Goal: Find specific page/section: Find specific page/section

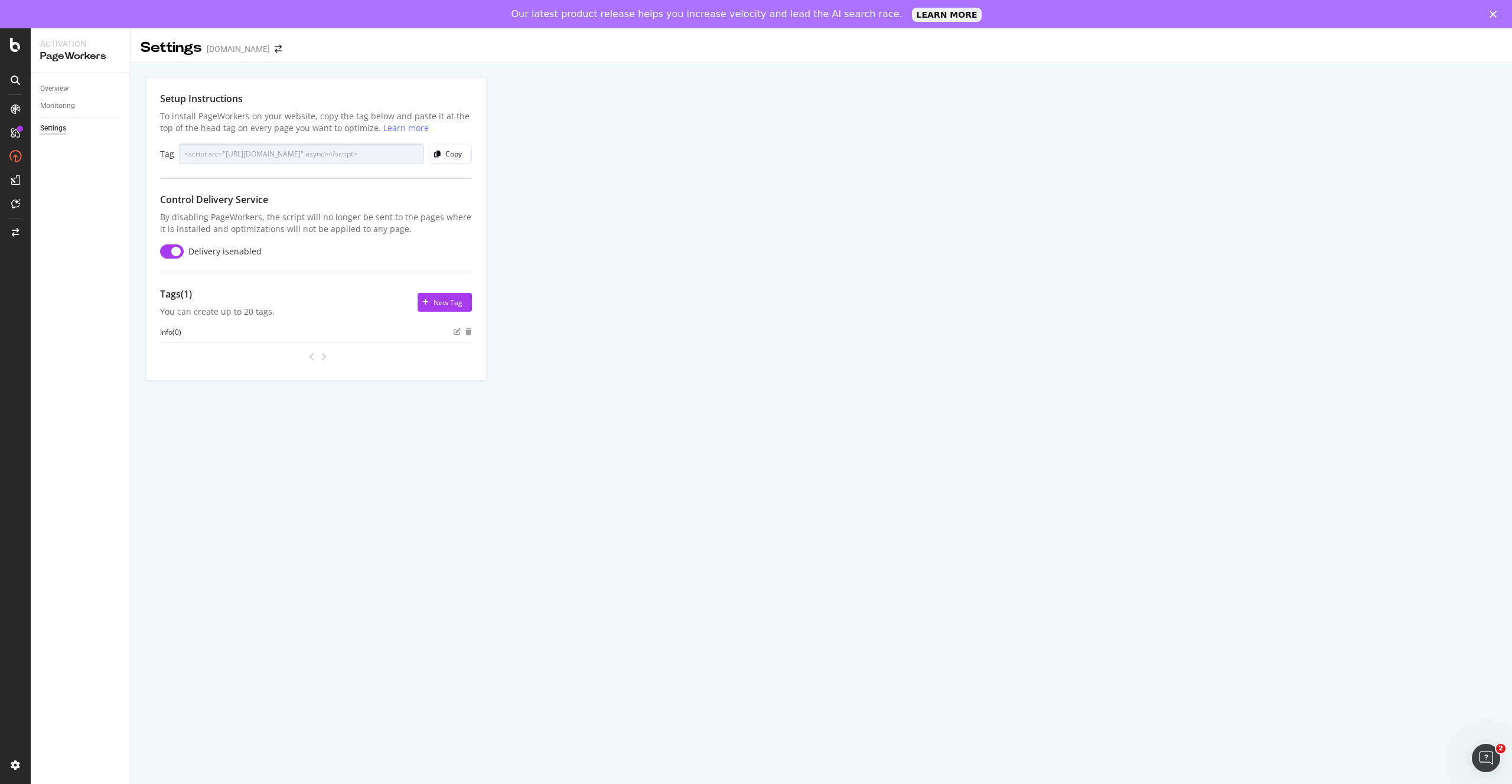
click at [572, 235] on div "Setup Instructions To install PageWorkers on your website, copy the tag below a…" at bounding box center [821, 243] width 1380 height 359
click at [195, 334] on div "OneDoc ch ( 15 )" at bounding box center [184, 332] width 49 height 10
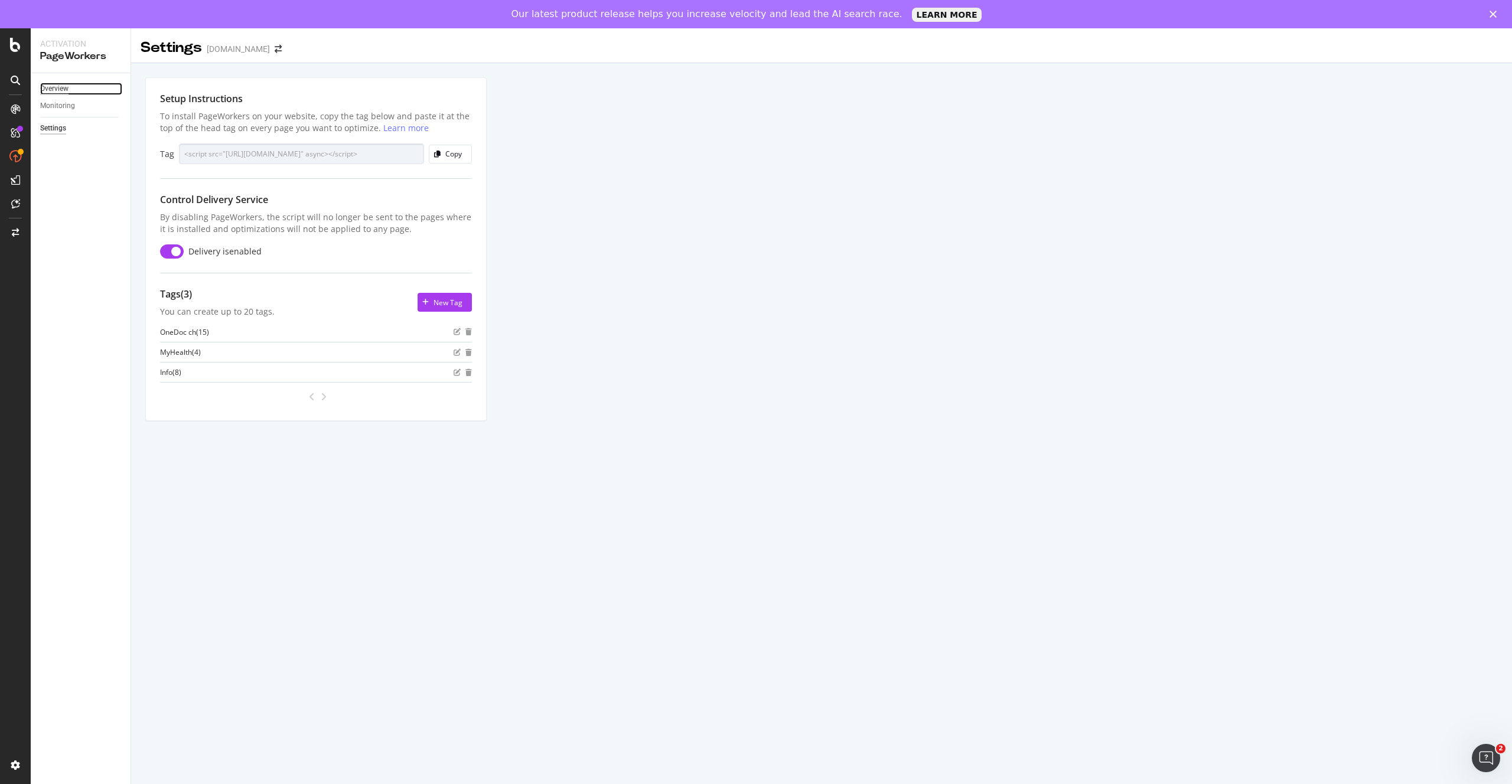
click at [53, 90] on div "Overview" at bounding box center [54, 88] width 28 height 13
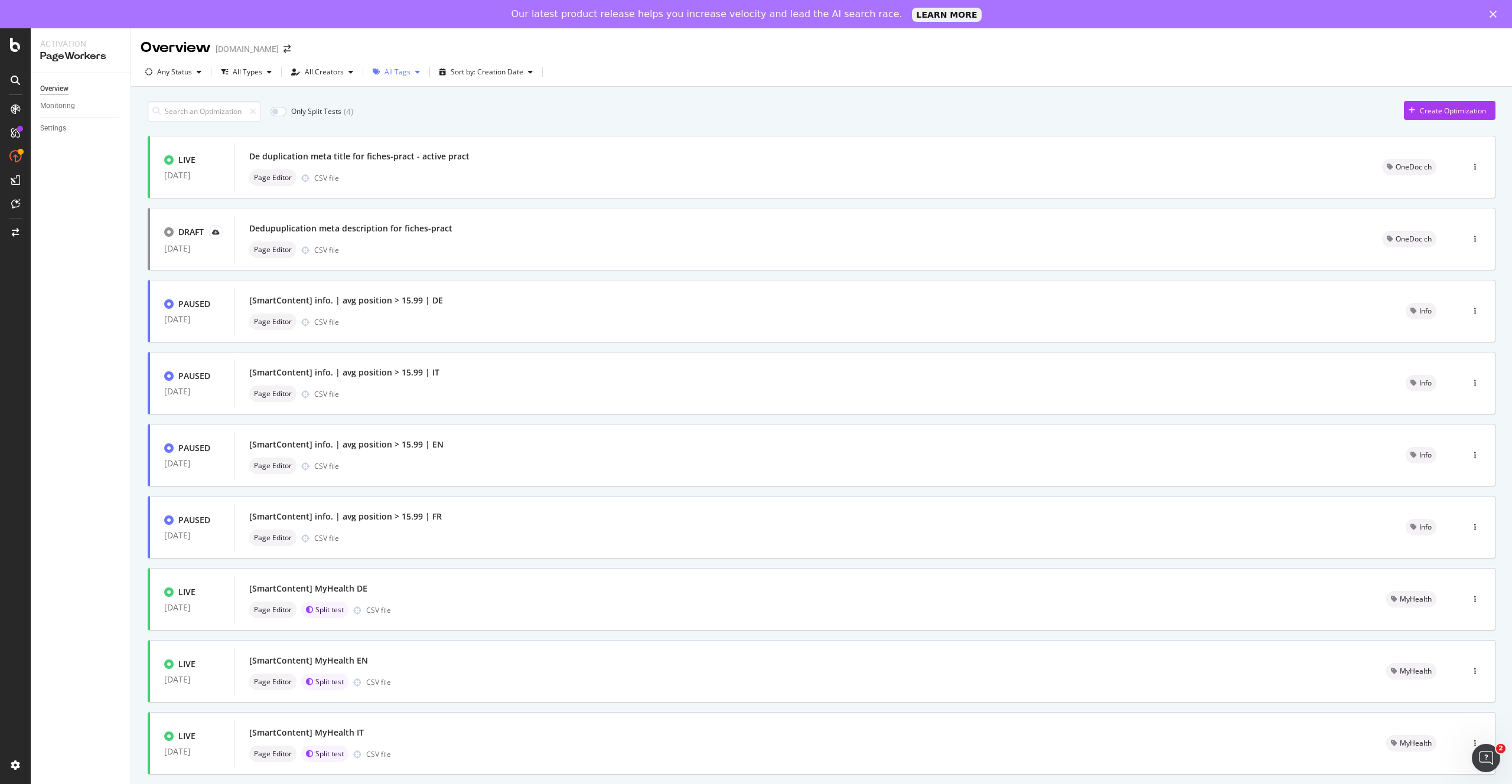
click at [413, 78] on div "All Tags" at bounding box center [396, 72] width 57 height 18
click at [396, 127] on div "All Tags No tags ( 0 ) Info ( 8 ) MyHealth ( 4 ) OneDoc ch ( 15 )" at bounding box center [409, 136] width 66 height 88
click at [389, 133] on div "Info ( 8 )" at bounding box center [409, 136] width 66 height 10
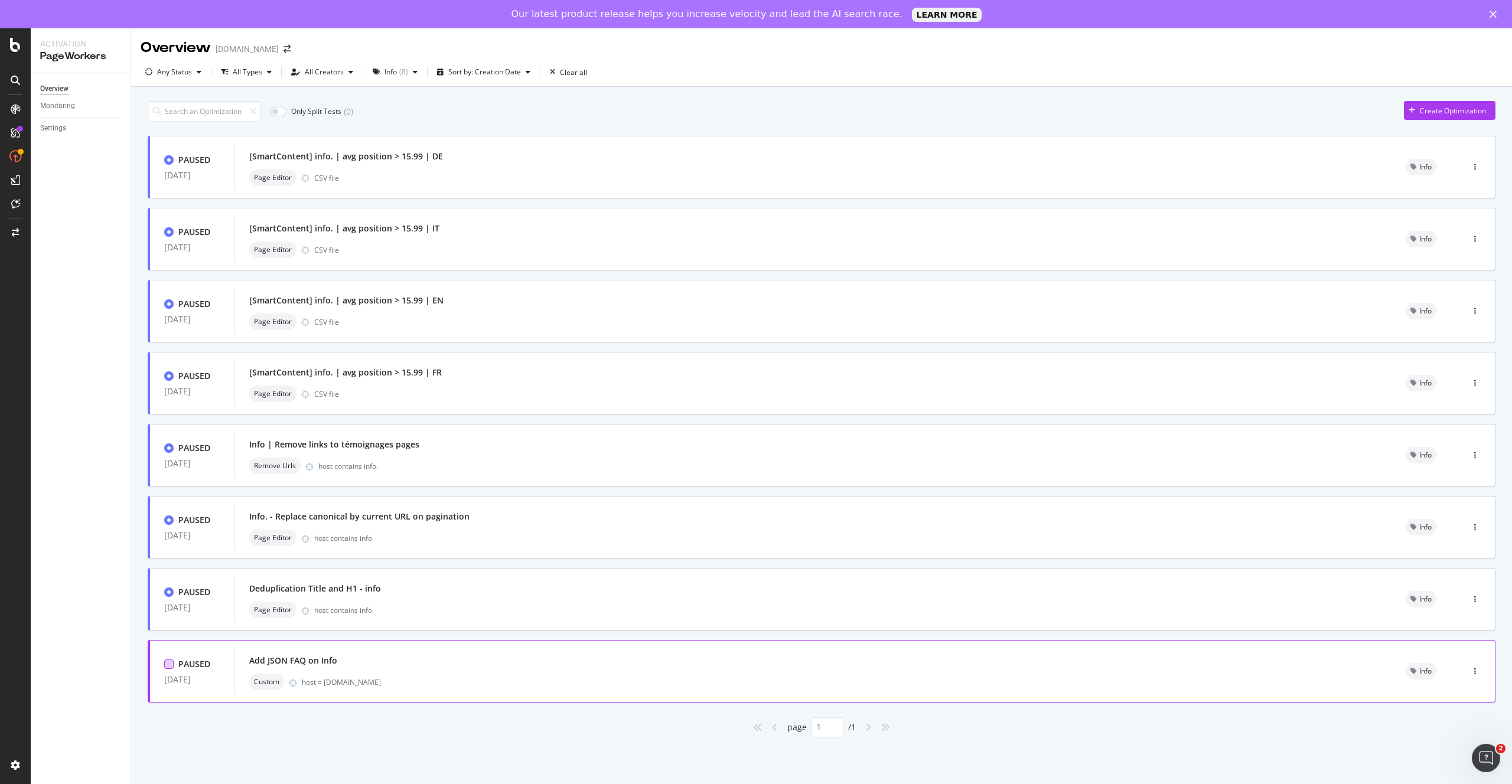
click at [169, 668] on div at bounding box center [169, 663] width 9 height 9
click at [1478, 670] on div "button" at bounding box center [1474, 671] width 11 height 7
click at [728, 113] on div "Only Split Tests ( 0 ) Create Optimization" at bounding box center [821, 111] width 1348 height 21
